Goal: Find specific page/section: Find specific page/section

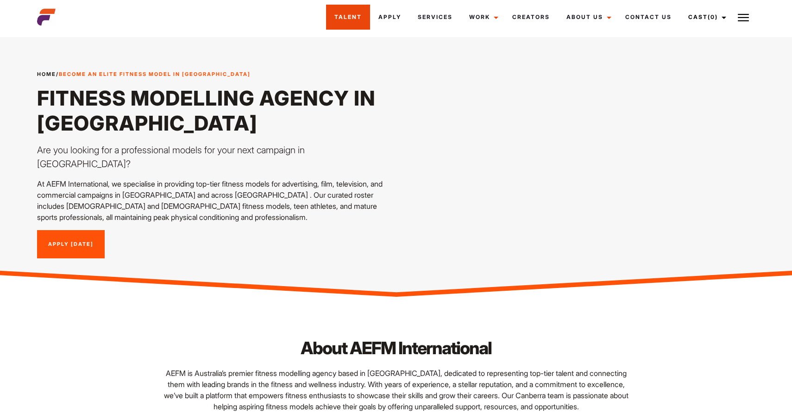
click at [354, 19] on link "Talent" at bounding box center [348, 17] width 44 height 25
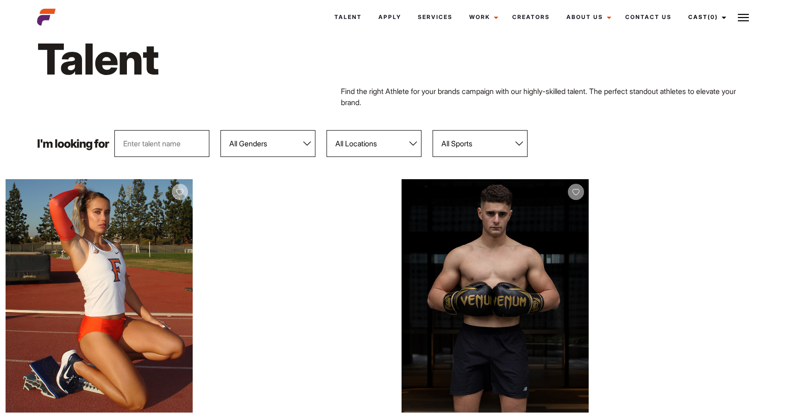
scroll to position [31, 0]
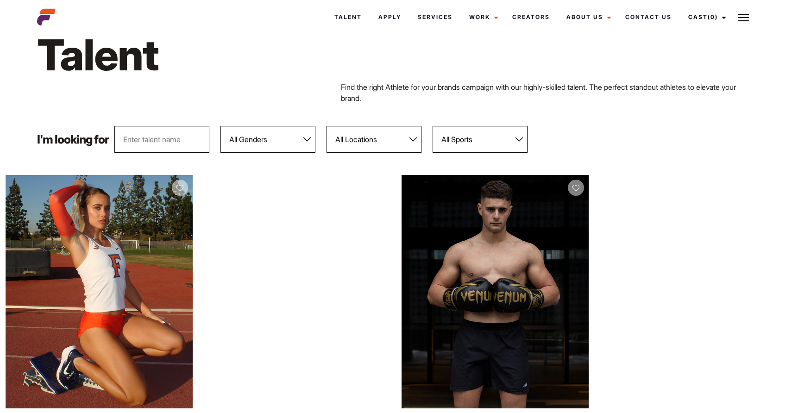
click at [303, 144] on select "All Genders [DEMOGRAPHIC_DATA] [DEMOGRAPHIC_DATA]" at bounding box center [267, 139] width 95 height 27
click at [220, 126] on select "All Genders [DEMOGRAPHIC_DATA] [DEMOGRAPHIC_DATA]" at bounding box center [267, 139] width 95 height 27
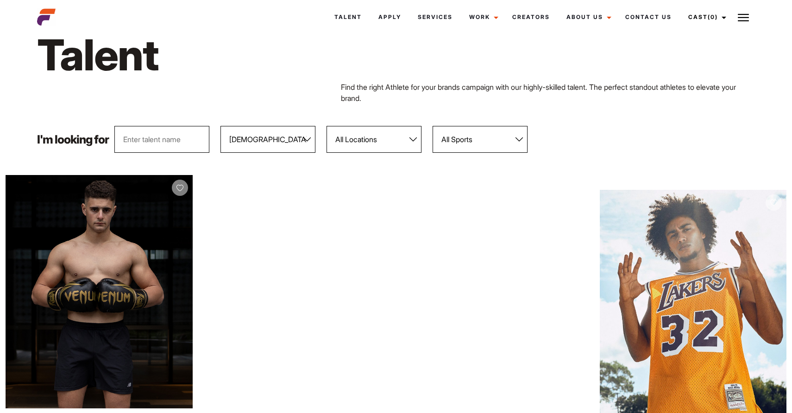
click at [289, 144] on select "All Genders [DEMOGRAPHIC_DATA] [DEMOGRAPHIC_DATA]" at bounding box center [267, 139] width 95 height 27
select select "104"
click at [220, 126] on select "All Genders [DEMOGRAPHIC_DATA] [DEMOGRAPHIC_DATA]" at bounding box center [267, 139] width 95 height 27
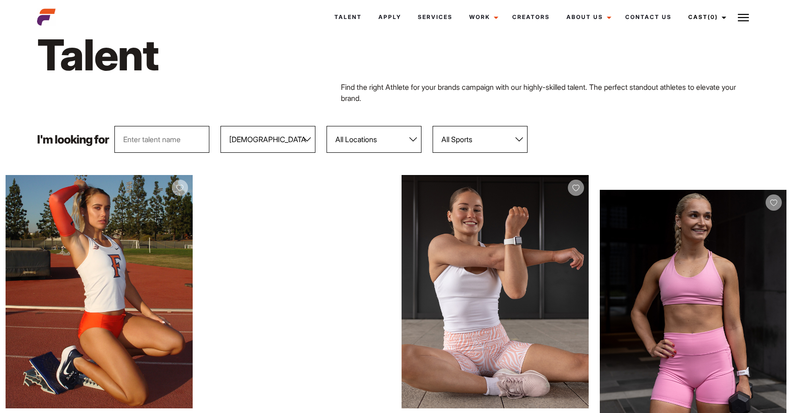
click at [371, 143] on select "All Locations [GEOGRAPHIC_DATA] [GEOGRAPHIC_DATA] [GEOGRAPHIC_DATA] [GEOGRAPHIC…" at bounding box center [374, 139] width 95 height 27
select select "122"
click at [327, 126] on select "All Locations [GEOGRAPHIC_DATA] [GEOGRAPHIC_DATA] [GEOGRAPHIC_DATA] [GEOGRAPHIC…" at bounding box center [374, 139] width 95 height 27
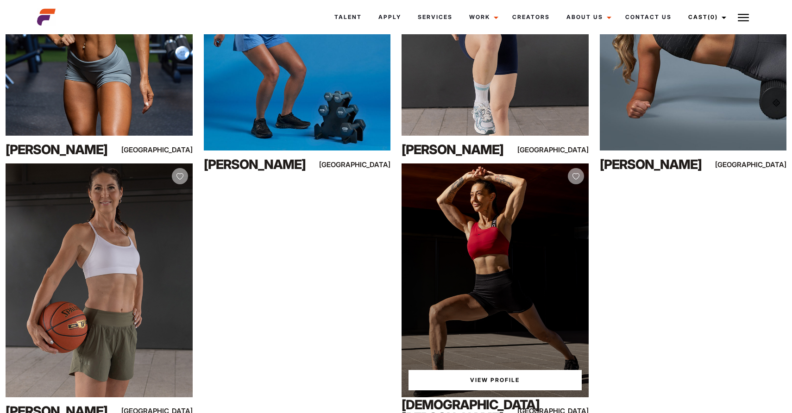
scroll to position [1618, 0]
